Goal: Find contact information: Find contact information

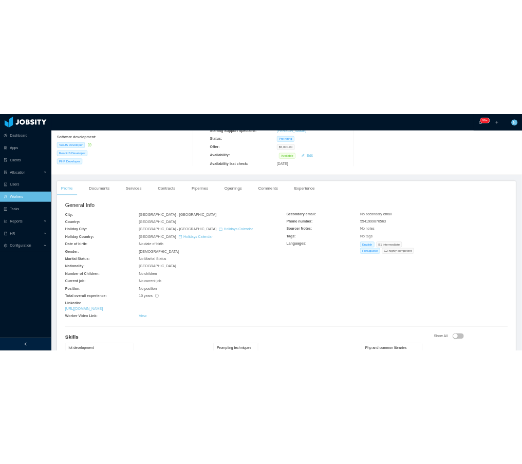
scroll to position [274, 0]
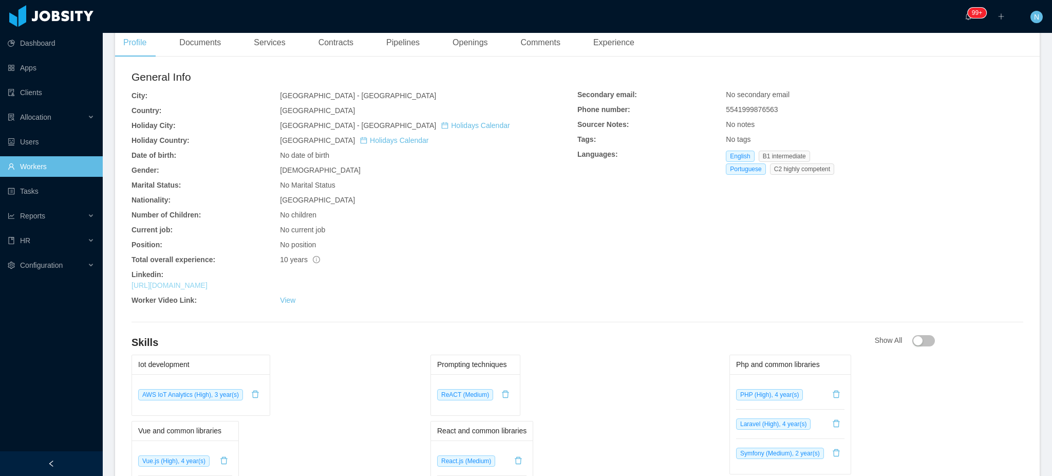
click at [208, 287] on link "[URL][DOMAIN_NAME]" at bounding box center [170, 285] width 76 height 8
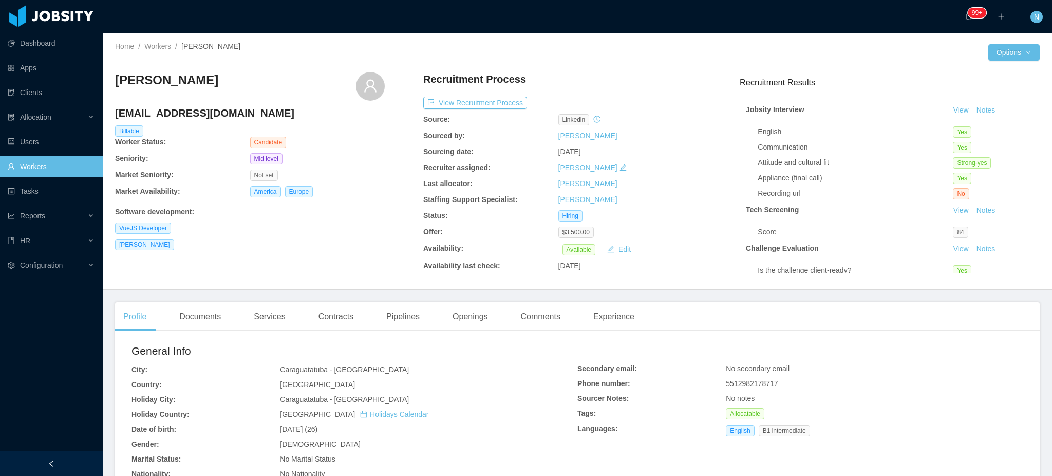
click at [754, 389] on div "Secondary email: No secondary email Phone number: 5512982178717 Sourcer Notes: …" at bounding box center [800, 401] width 446 height 77
click at [752, 384] on span "5512982178717" at bounding box center [752, 383] width 52 height 8
copy span "5512982178717"
